Goal: Navigation & Orientation: Find specific page/section

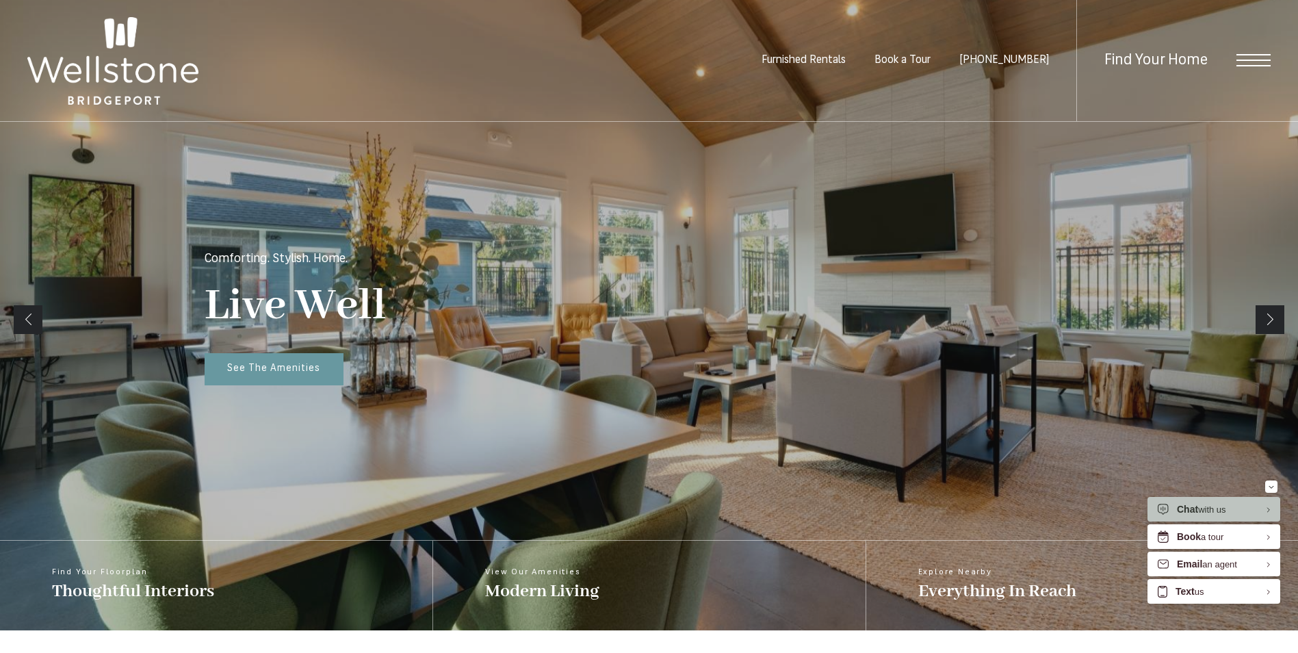
scroll to position [205, 0]
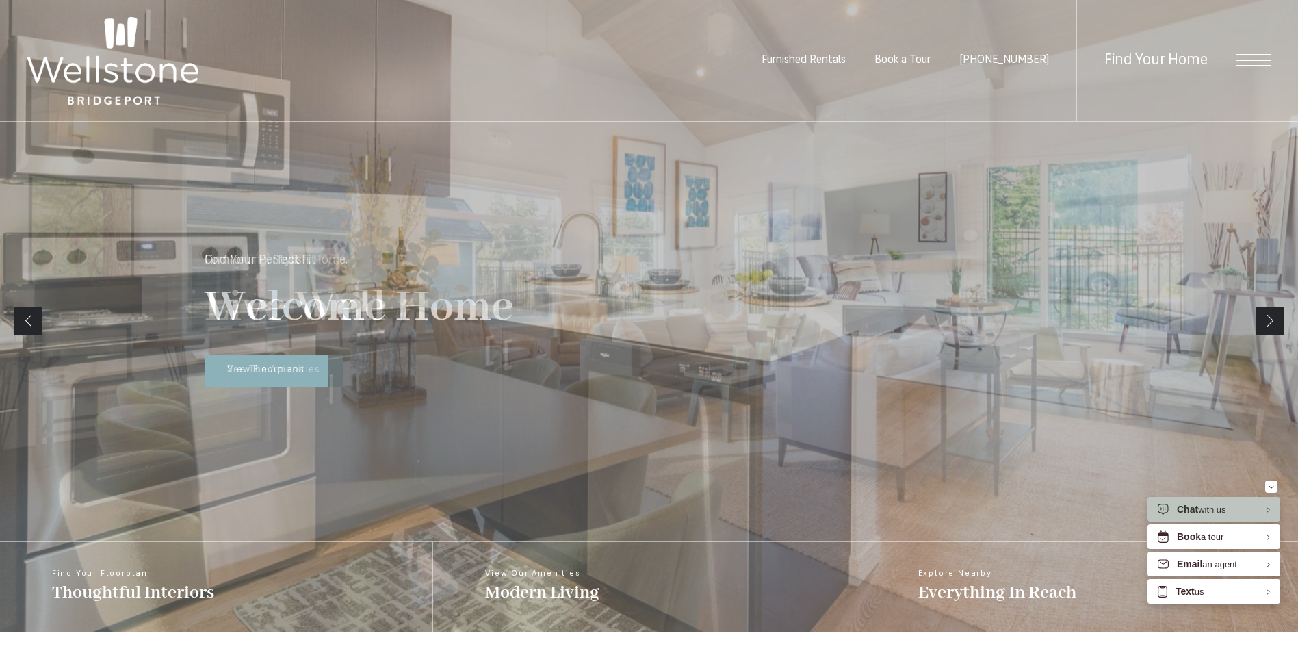
click at [1256, 61] on span "Open Menu" at bounding box center [1253, 60] width 34 height 1
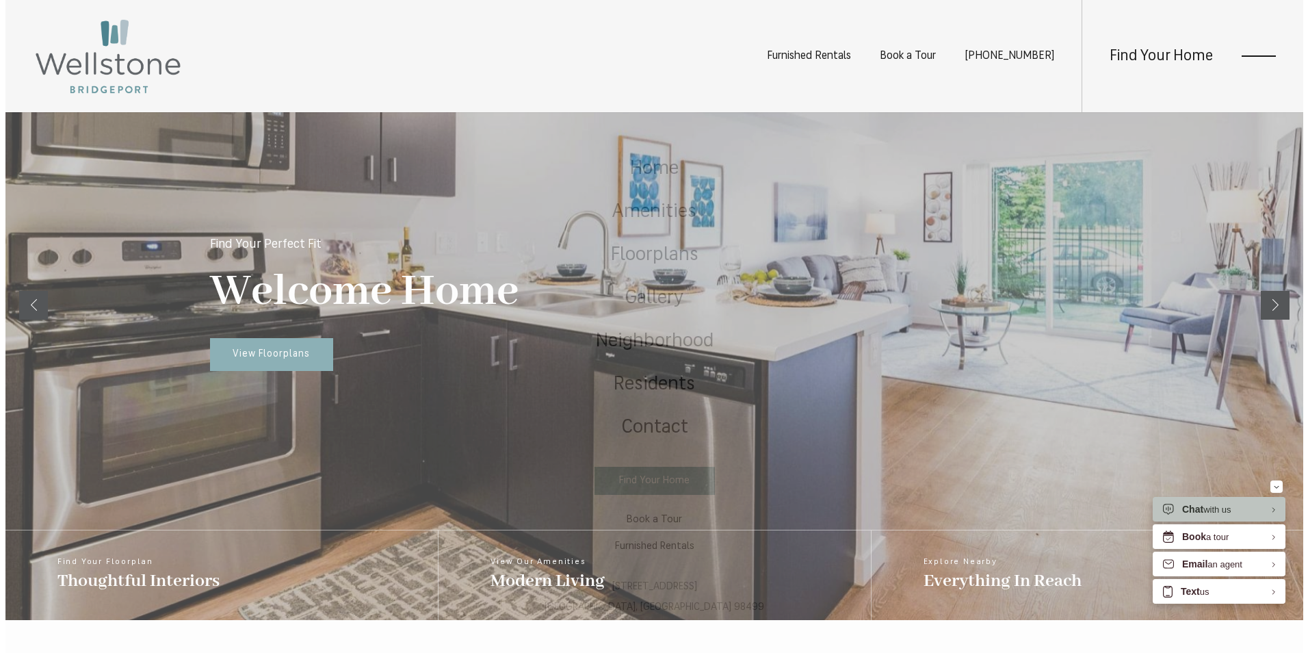
scroll to position [0, 0]
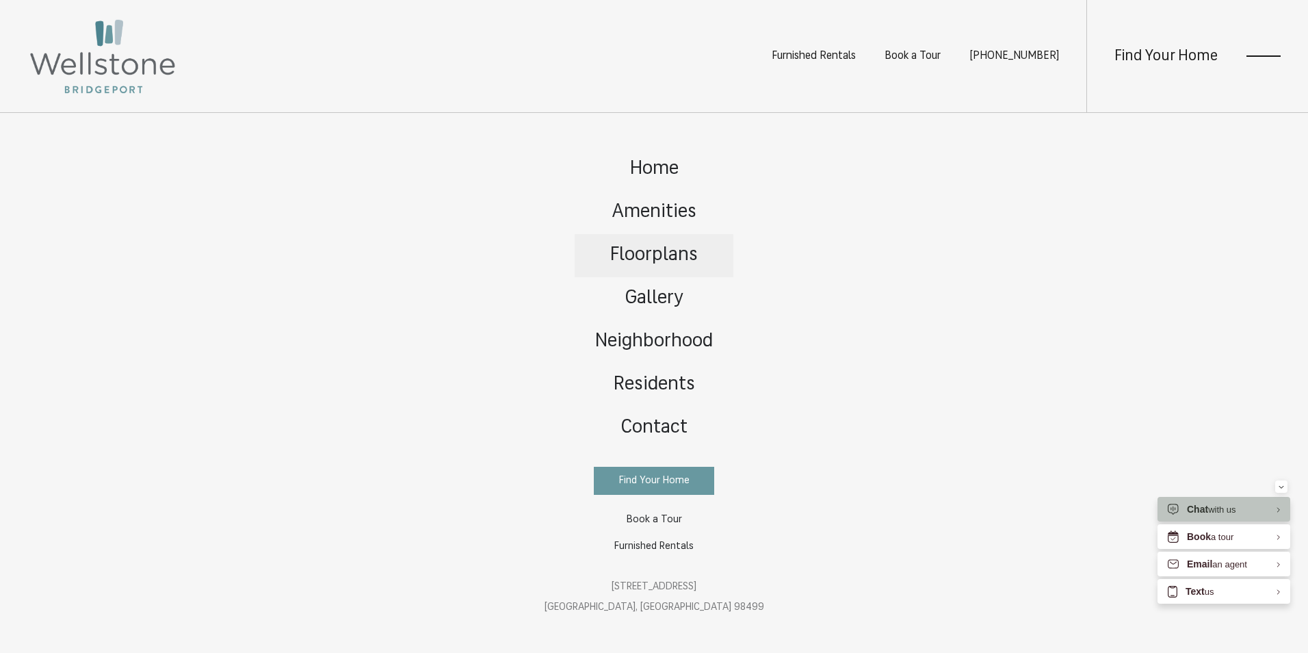
click at [677, 248] on span "Floorplans" at bounding box center [654, 255] width 88 height 19
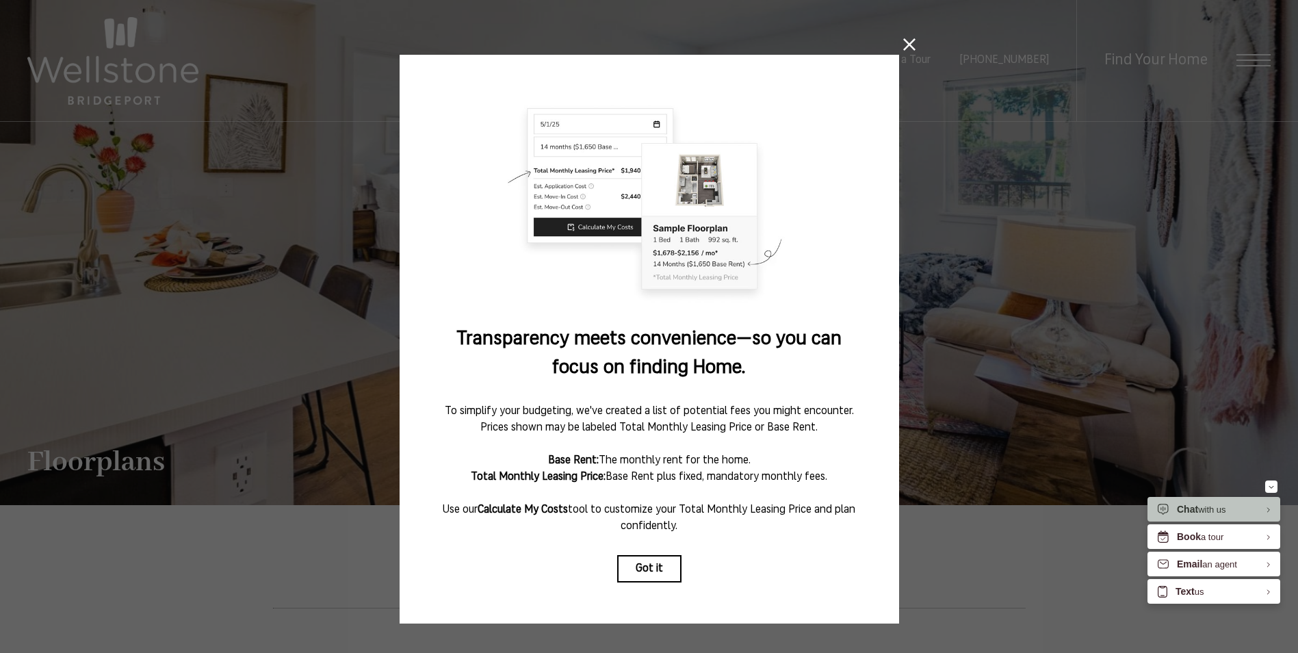
click at [903, 49] on icon at bounding box center [909, 44] width 12 height 12
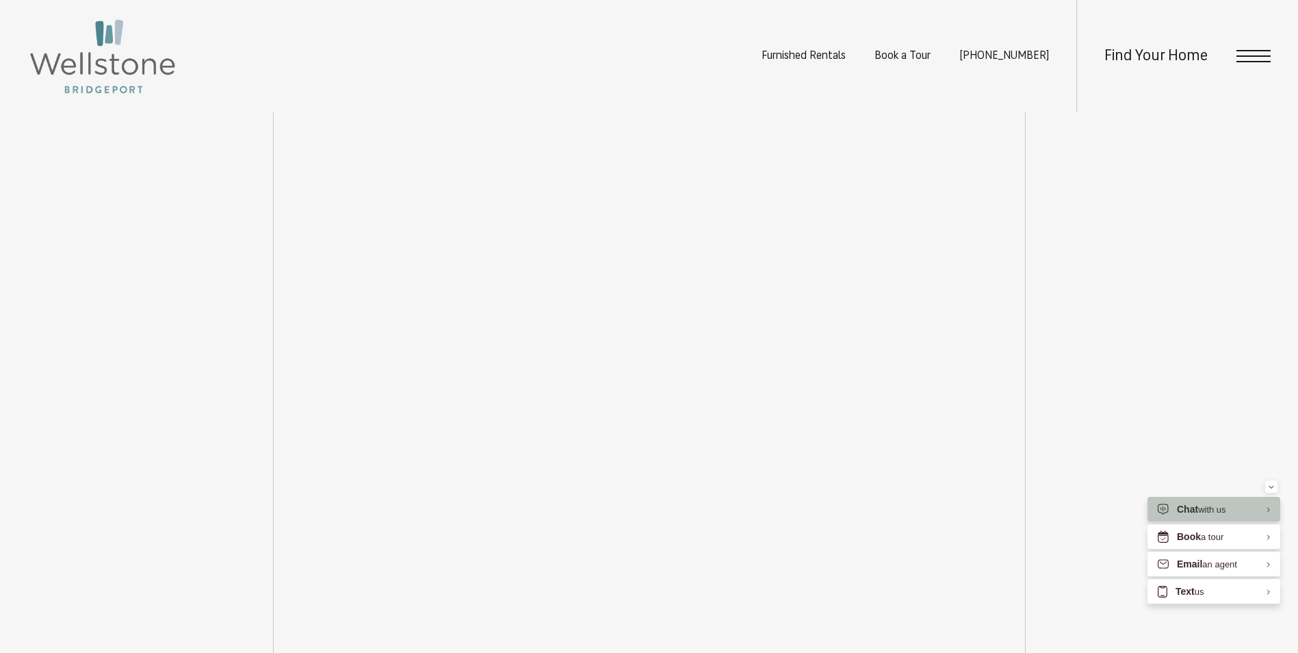
scroll to position [1778, 0]
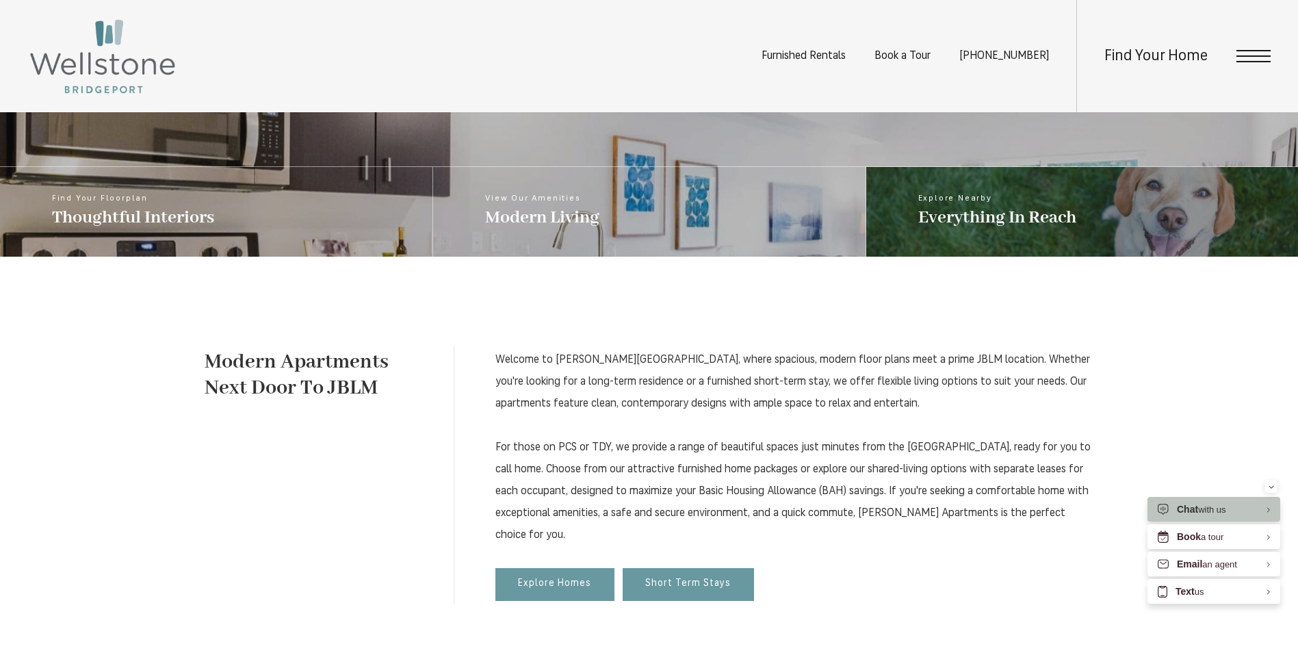
scroll to position [616, 0]
